Goal: Task Accomplishment & Management: Manage account settings

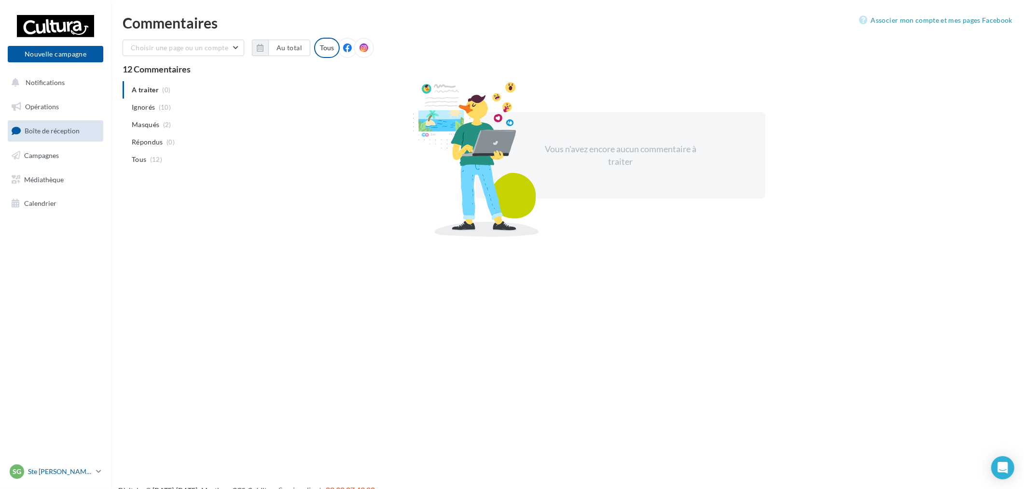
click at [96, 468] on icon at bounding box center [98, 471] width 5 height 8
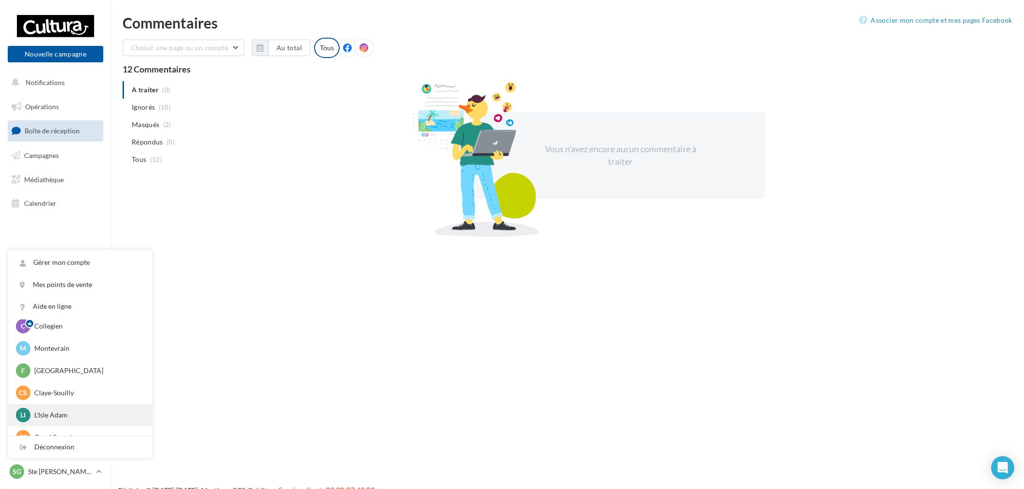
scroll to position [67, 0]
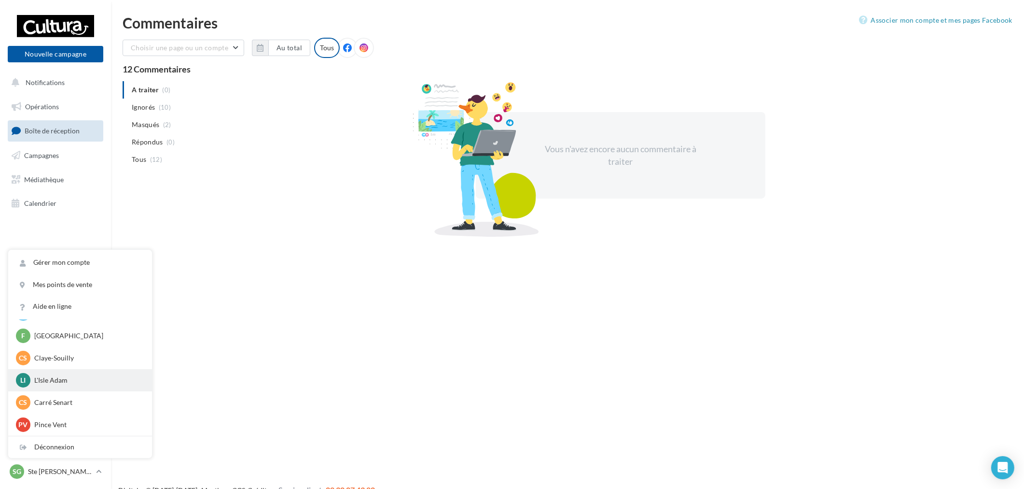
click at [79, 380] on p "L'Isle Adam" at bounding box center [87, 380] width 106 height 10
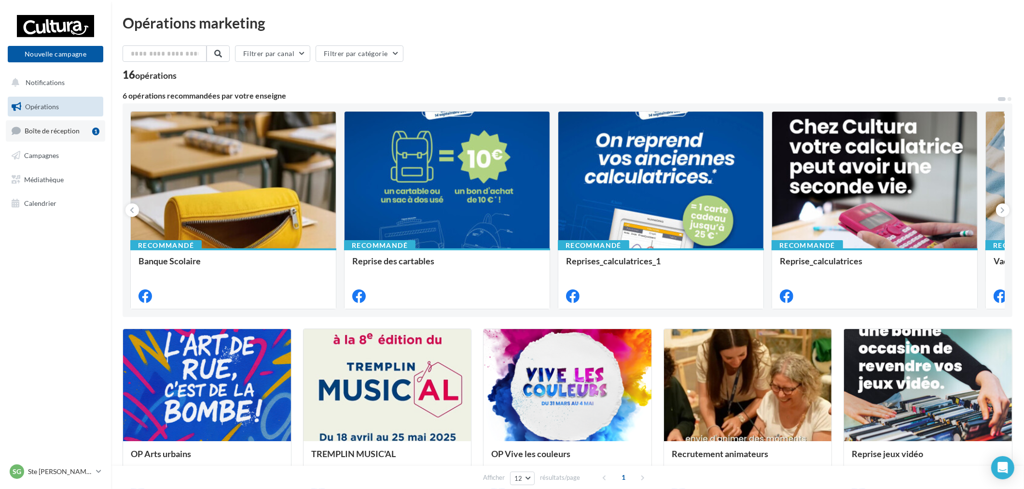
click at [71, 131] on span "Boîte de réception" at bounding box center [52, 130] width 55 height 8
click at [80, 472] on p "Ste [PERSON_NAME] des Bois" at bounding box center [60, 471] width 64 height 10
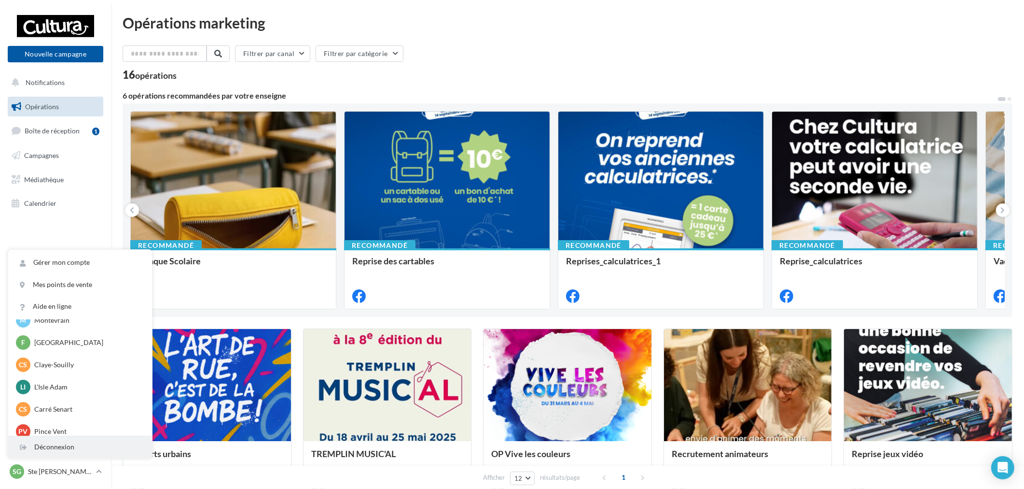
scroll to position [67, 0]
click at [65, 447] on div "Déconnexion" at bounding box center [80, 447] width 144 height 22
